Goal: Task Accomplishment & Management: Use online tool/utility

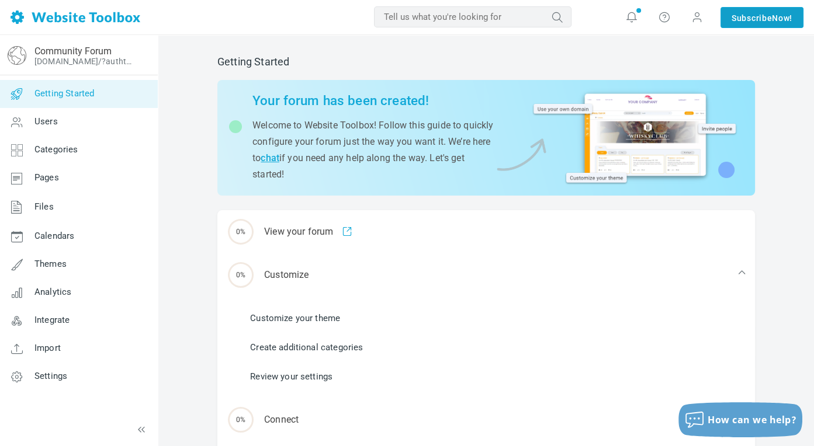
click at [734, 11] on link "Subscribe Now!" at bounding box center [761, 17] width 83 height 21
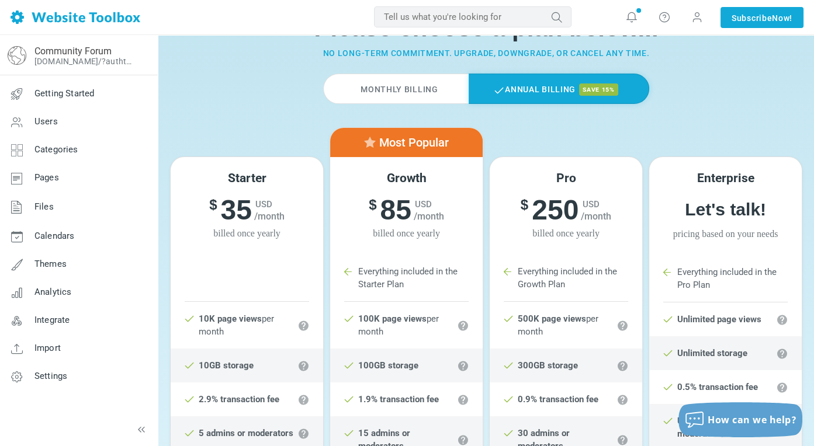
scroll to position [61, 0]
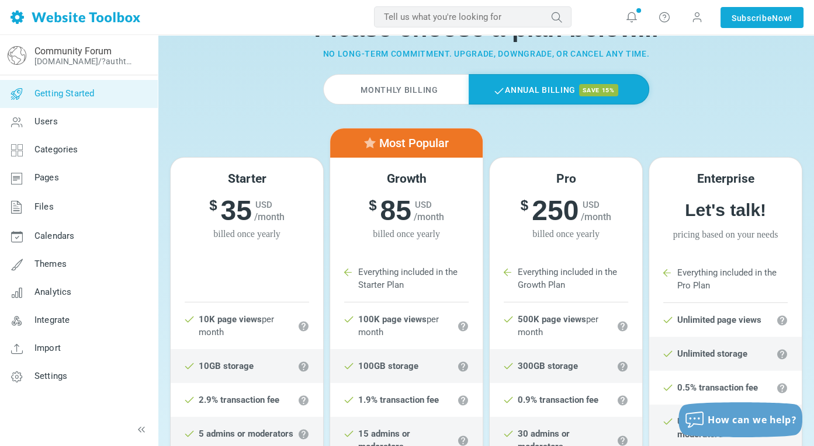
click at [96, 89] on link "Getting Started" at bounding box center [78, 94] width 158 height 28
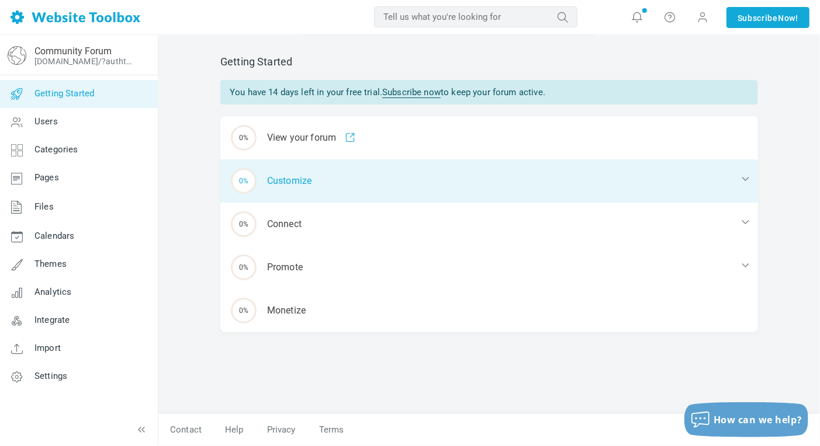
click at [258, 179] on div "0% Customize" at bounding box center [488, 180] width 537 height 43
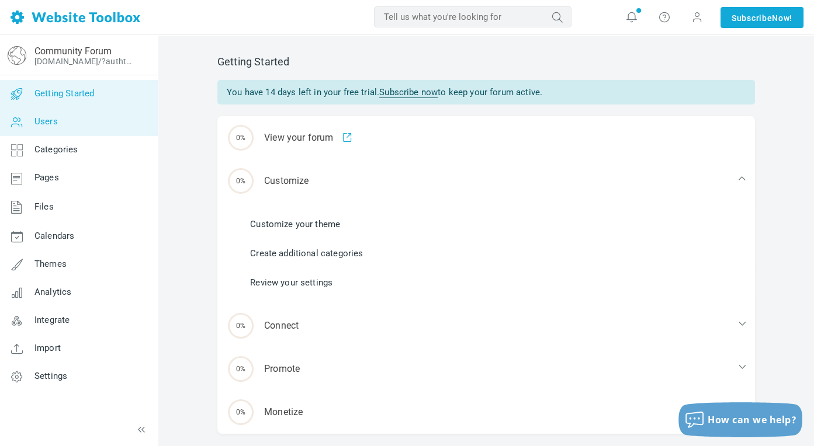
click at [67, 117] on link "Users" at bounding box center [78, 122] width 158 height 28
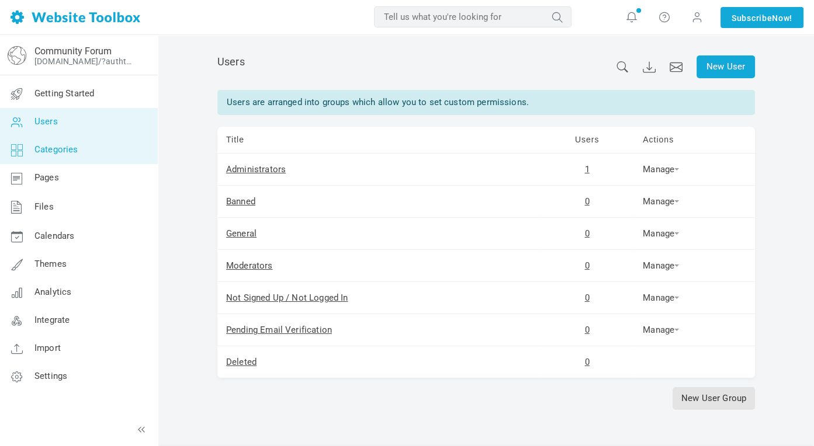
click at [56, 154] on span "Categories" at bounding box center [56, 149] width 44 height 11
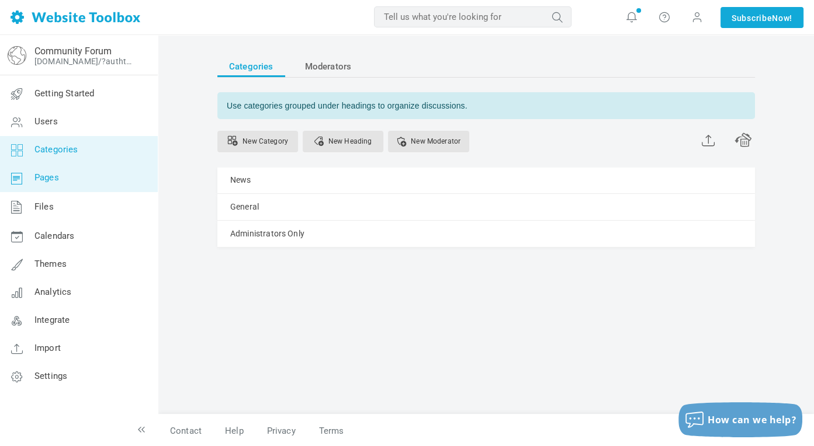
click at [46, 186] on link "Pages" at bounding box center [78, 178] width 158 height 28
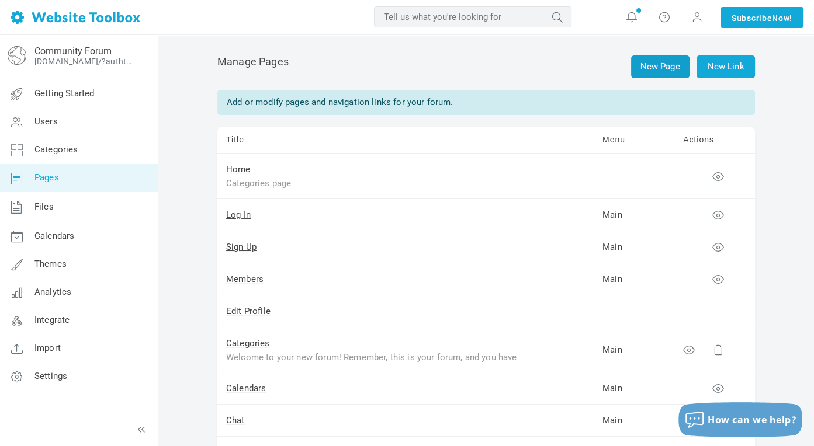
click at [658, 67] on link "New Page" at bounding box center [660, 66] width 58 height 23
